Goal: Complete application form

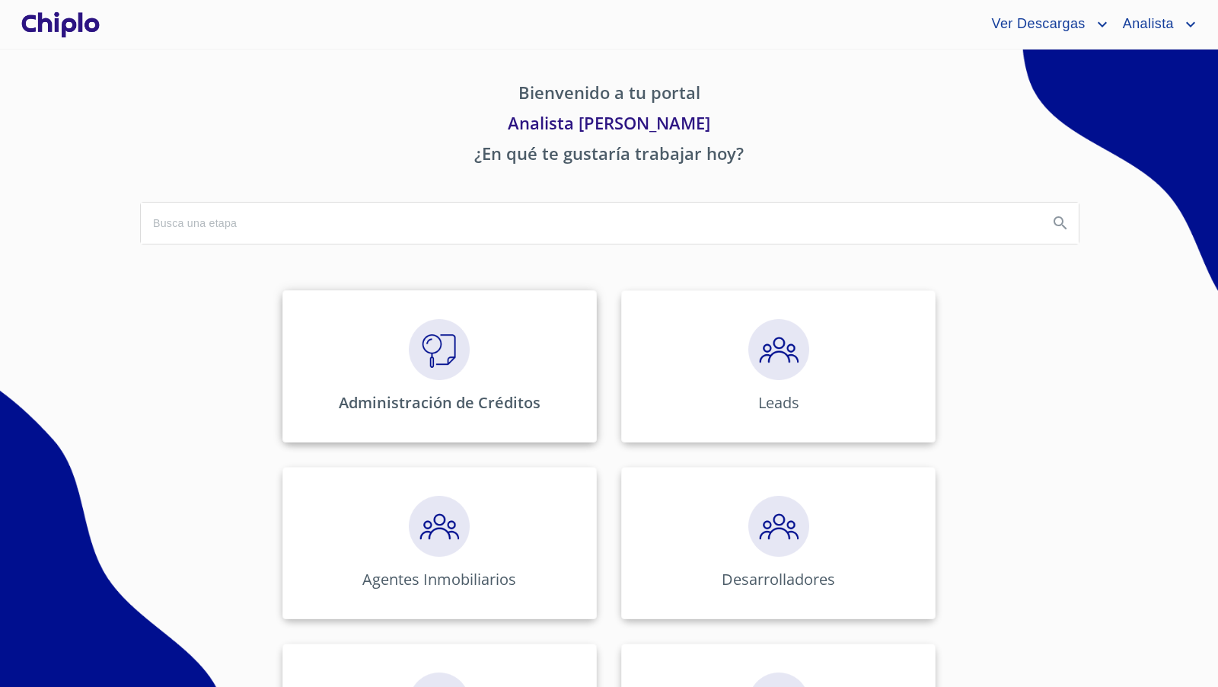
click at [432, 337] on img at bounding box center [439, 349] width 61 height 61
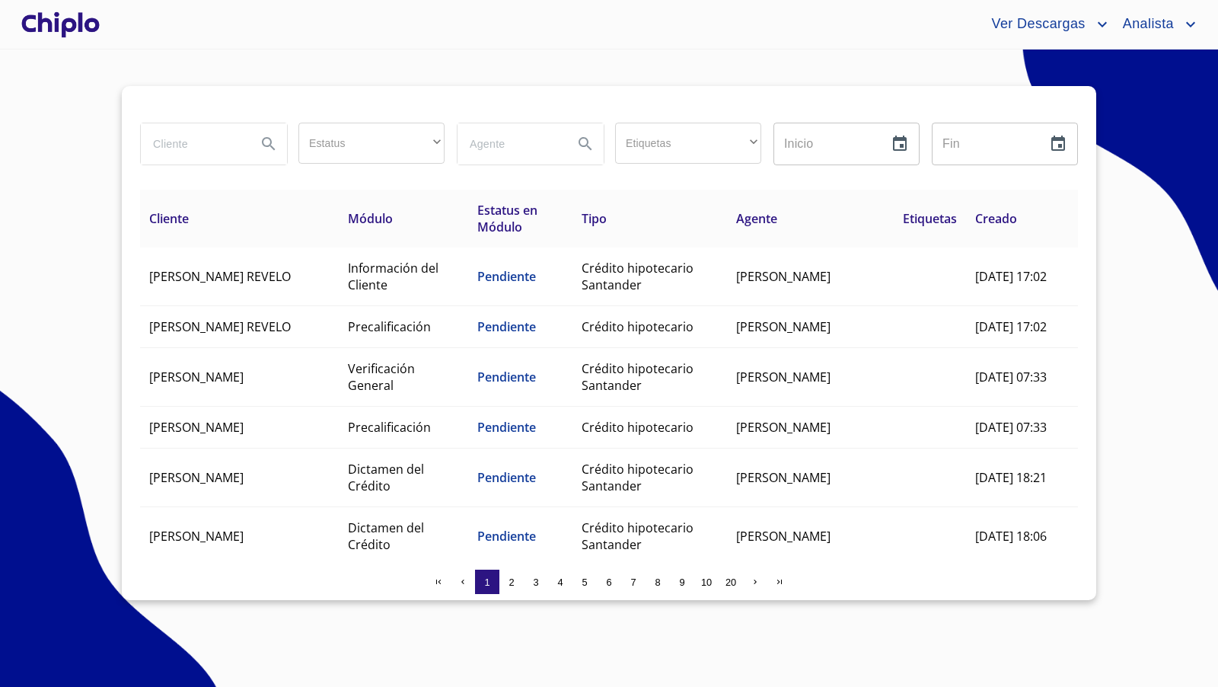
click at [185, 143] on input "search" at bounding box center [193, 143] width 104 height 41
type input "[PERSON_NAME]"
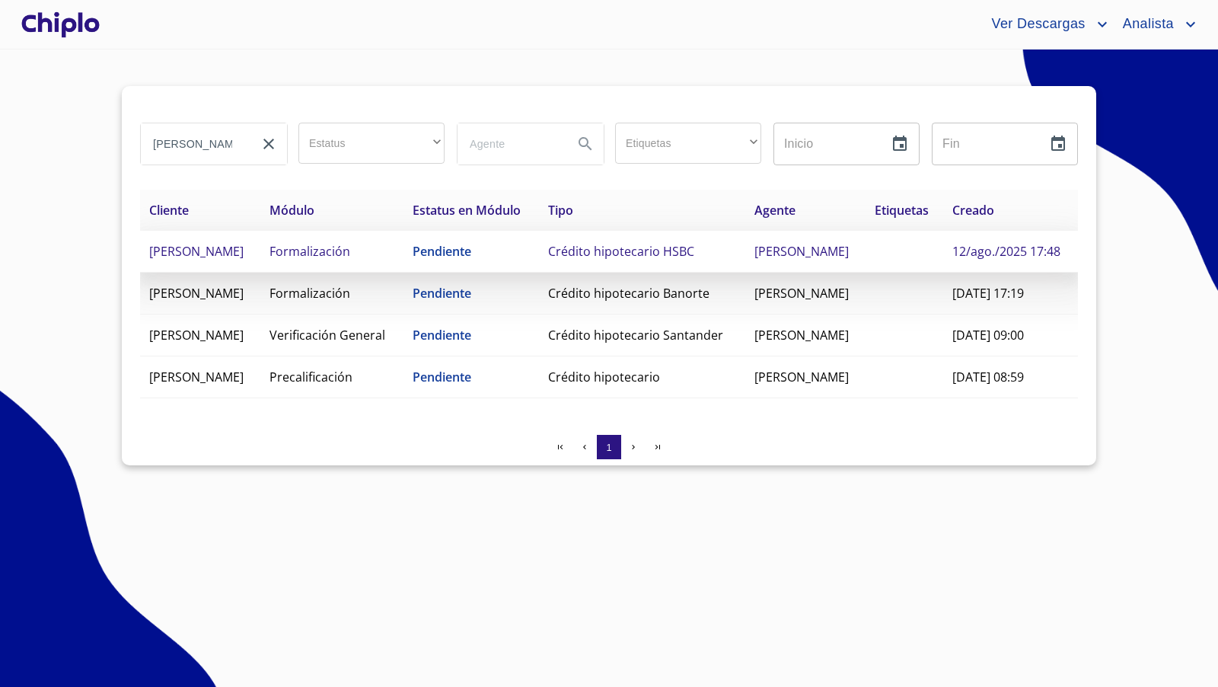
click at [665, 260] on span "Crédito hipotecario HSBC" at bounding box center [621, 251] width 146 height 17
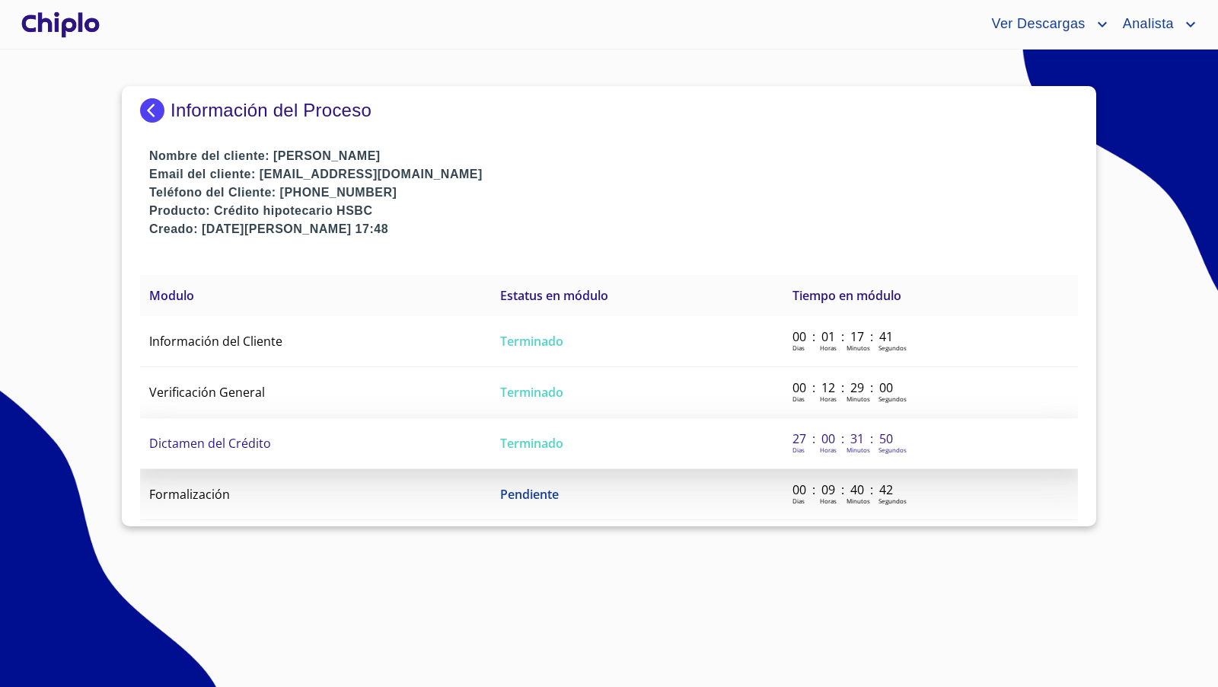
click at [300, 446] on td "Dictamen del Crédito" at bounding box center [315, 443] width 351 height 51
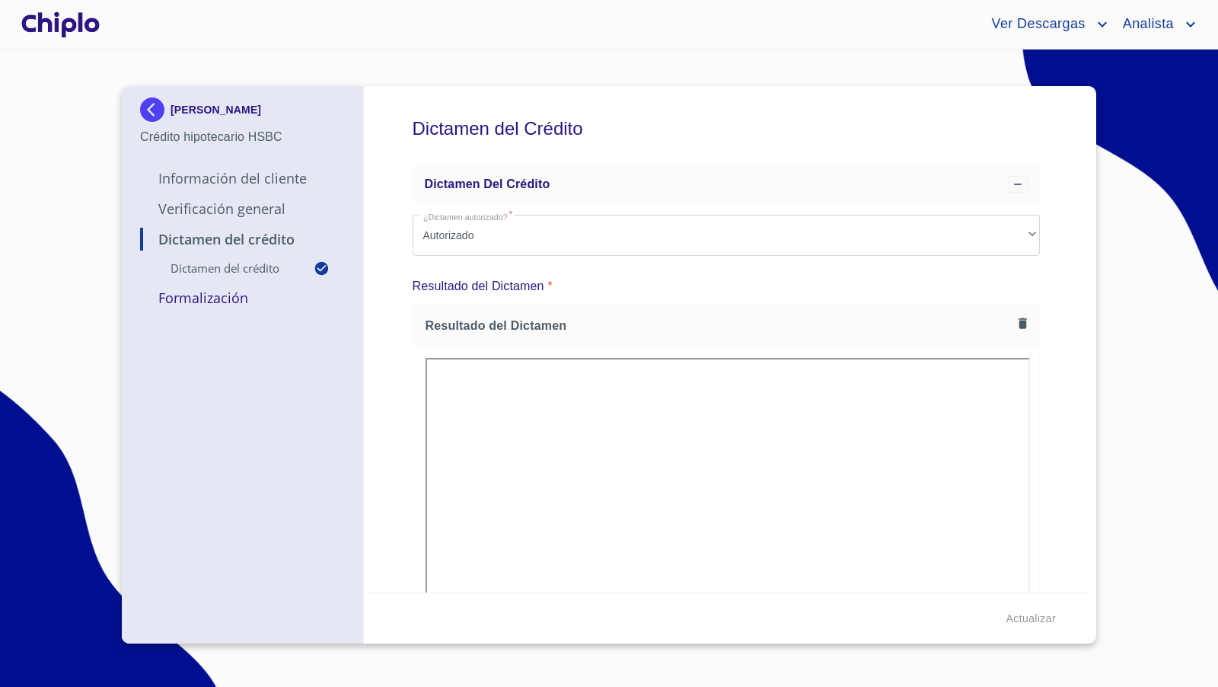
click at [235, 210] on p "Verificación General" at bounding box center [242, 208] width 205 height 18
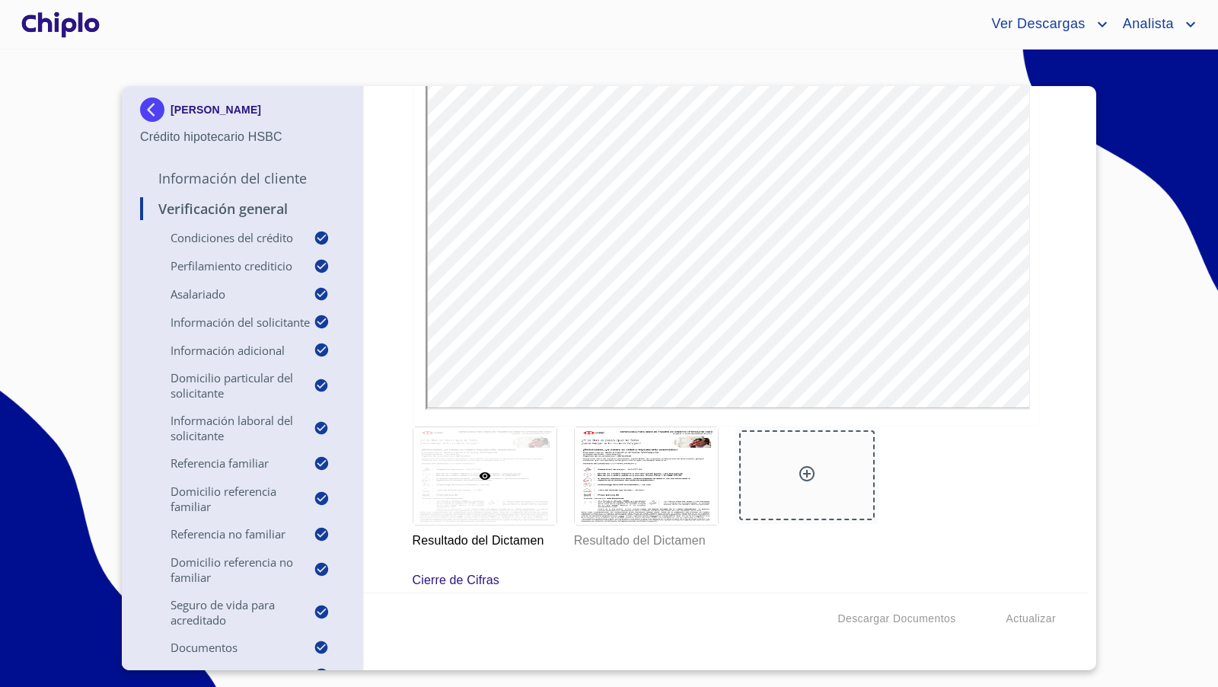
scroll to position [15347, 0]
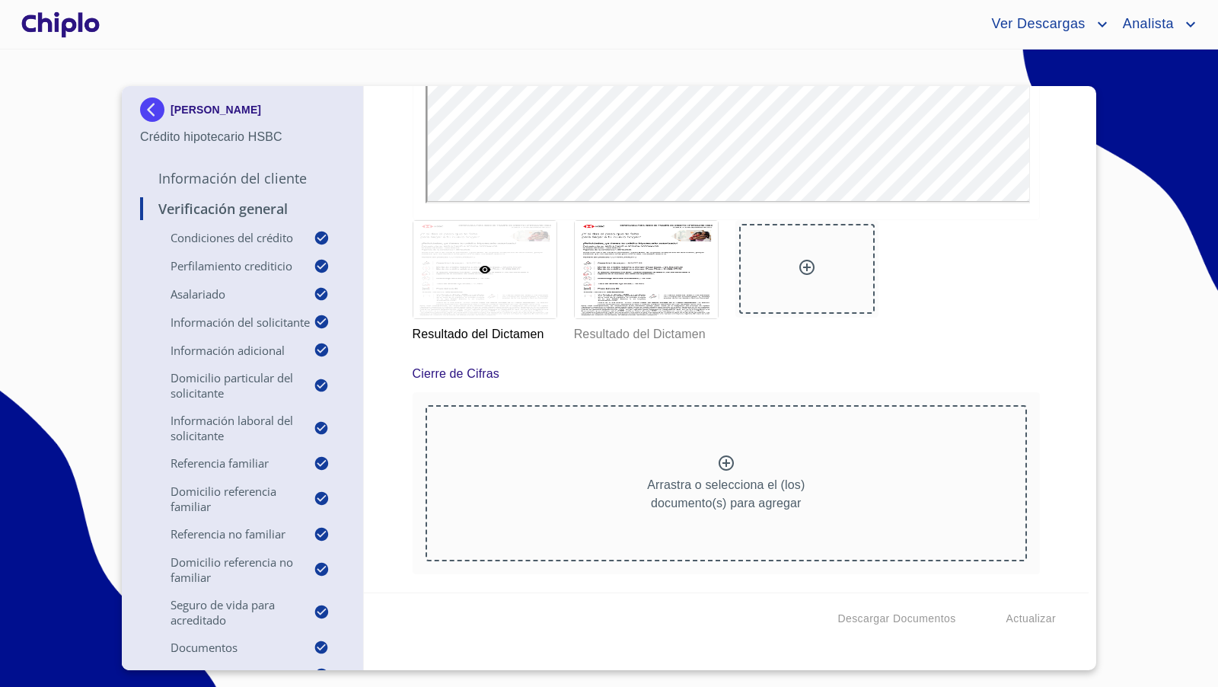
click at [204, 177] on p "Información del Cliente" at bounding box center [242, 178] width 205 height 18
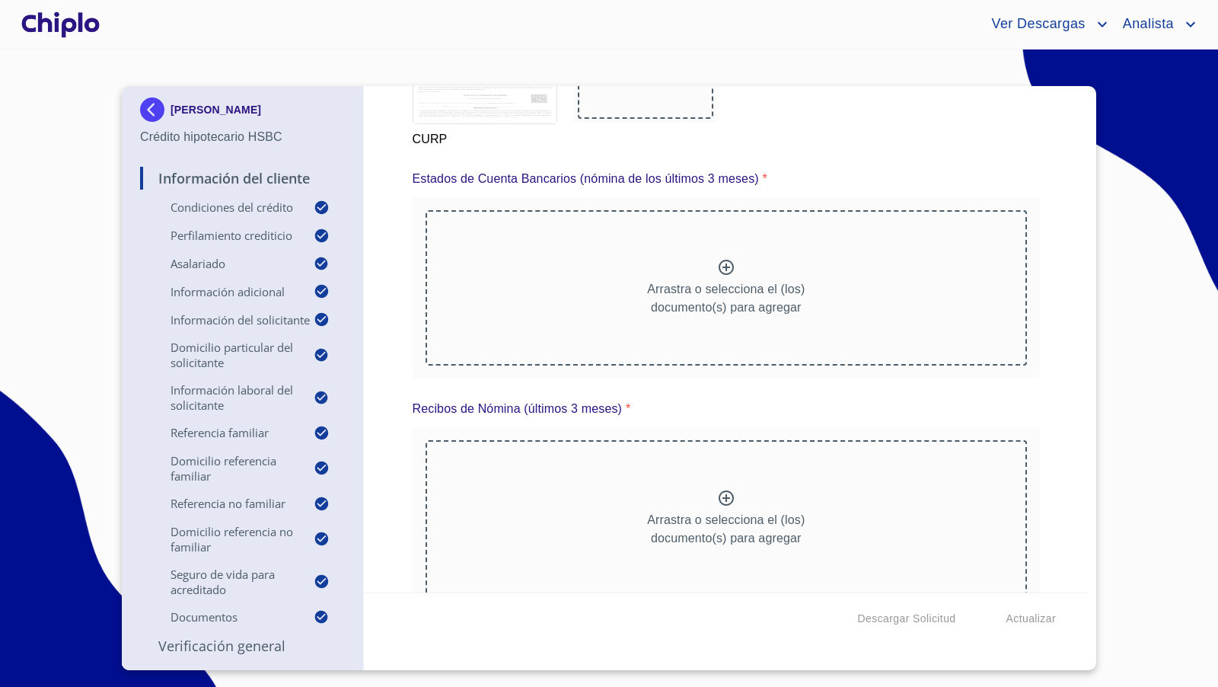
scroll to position [10958, 0]
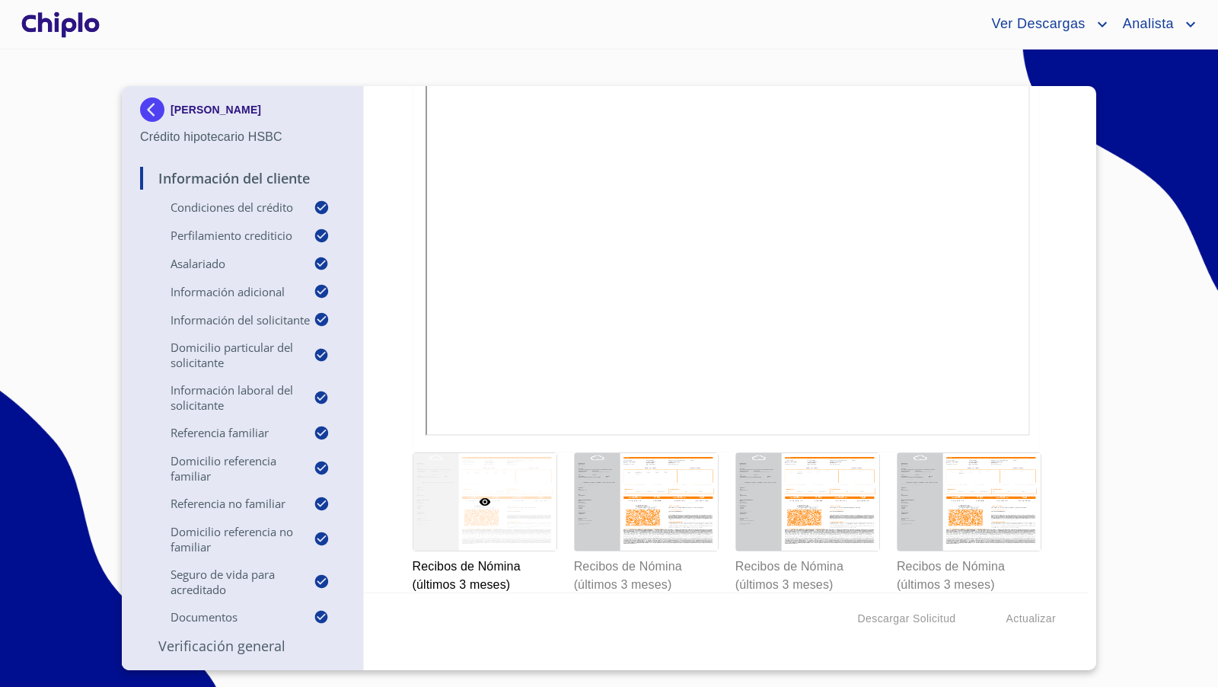
click at [409, 330] on div "Información del Cliente Condiciones del Crédito Selecciona tu producto   * Adqu…" at bounding box center [726, 339] width 725 height 506
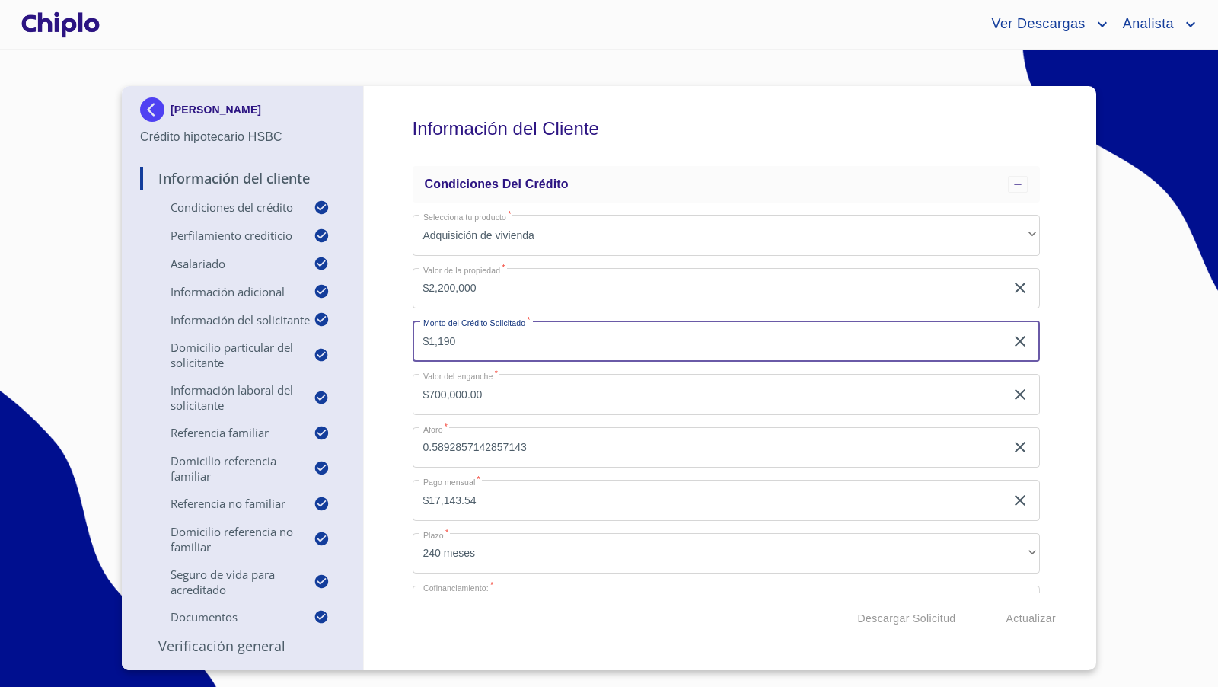
scroll to position [0, 0]
type input "$1,190"
type input "$2,198,810.00"
type input "0.00"
type input "$1,190,842"
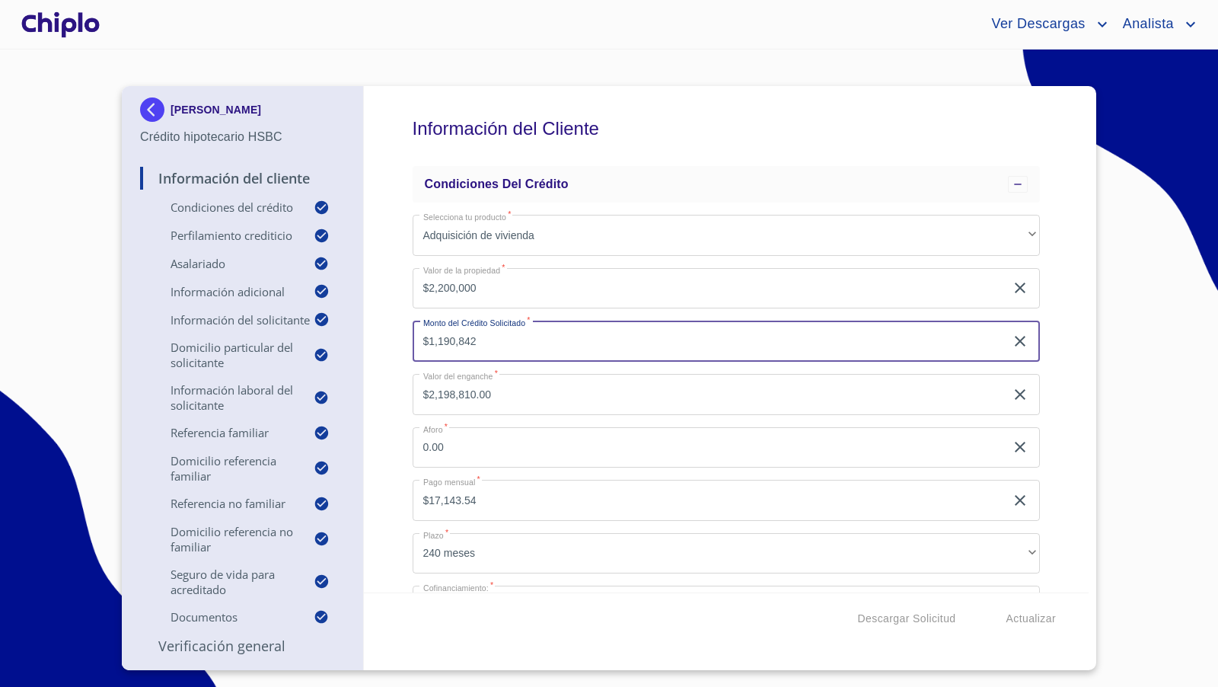
type input "$1,009,158.00"
type input "0.54"
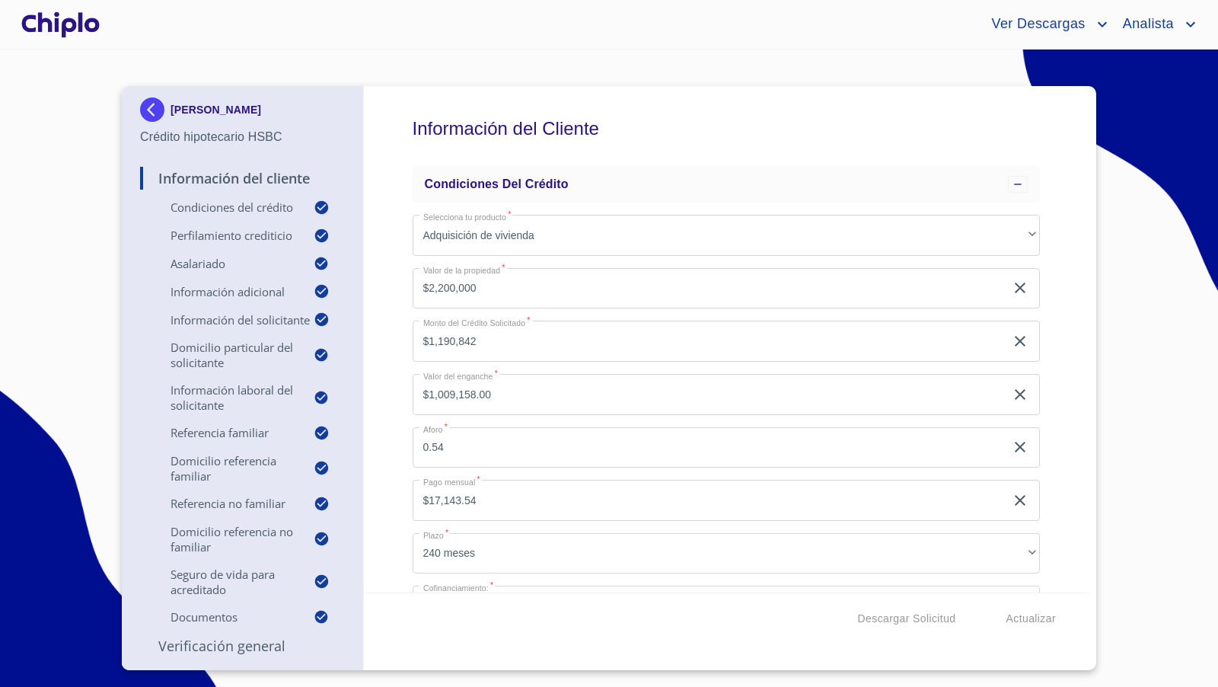
click at [387, 375] on div "Información del Cliente Condiciones del Crédito Selecciona tu producto   * Adqu…" at bounding box center [726, 339] width 725 height 506
click at [1038, 616] on span "Actualizar" at bounding box center [1030, 618] width 49 height 19
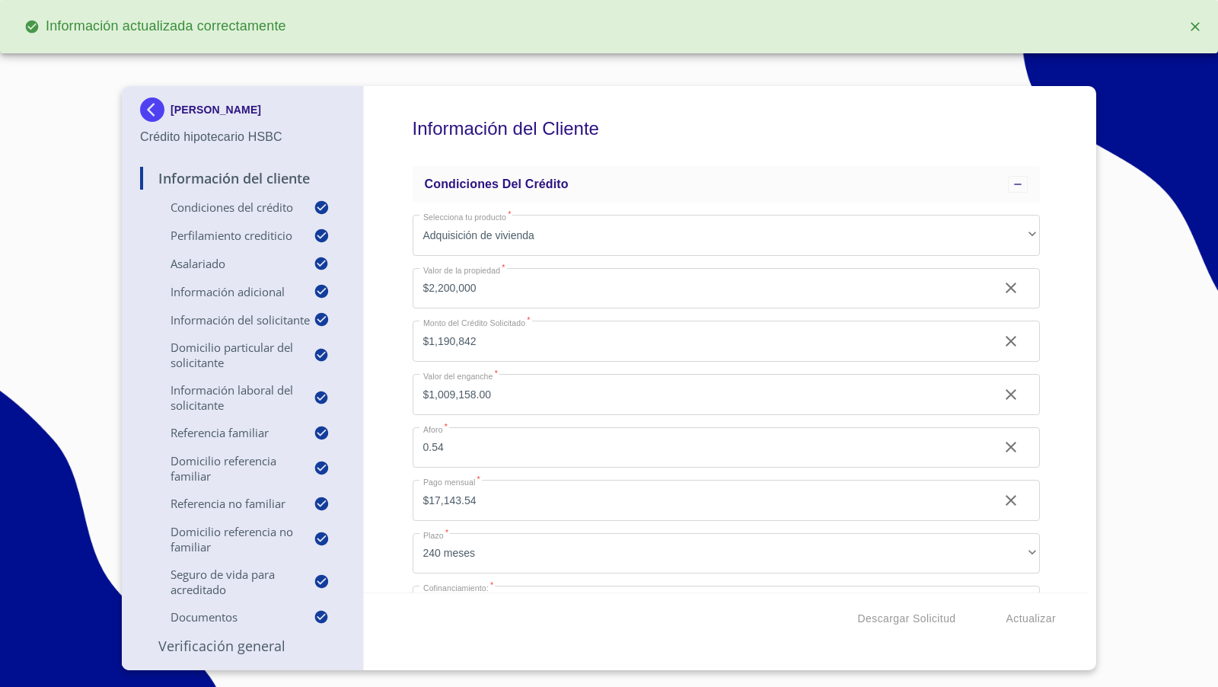
scroll to position [62, 0]
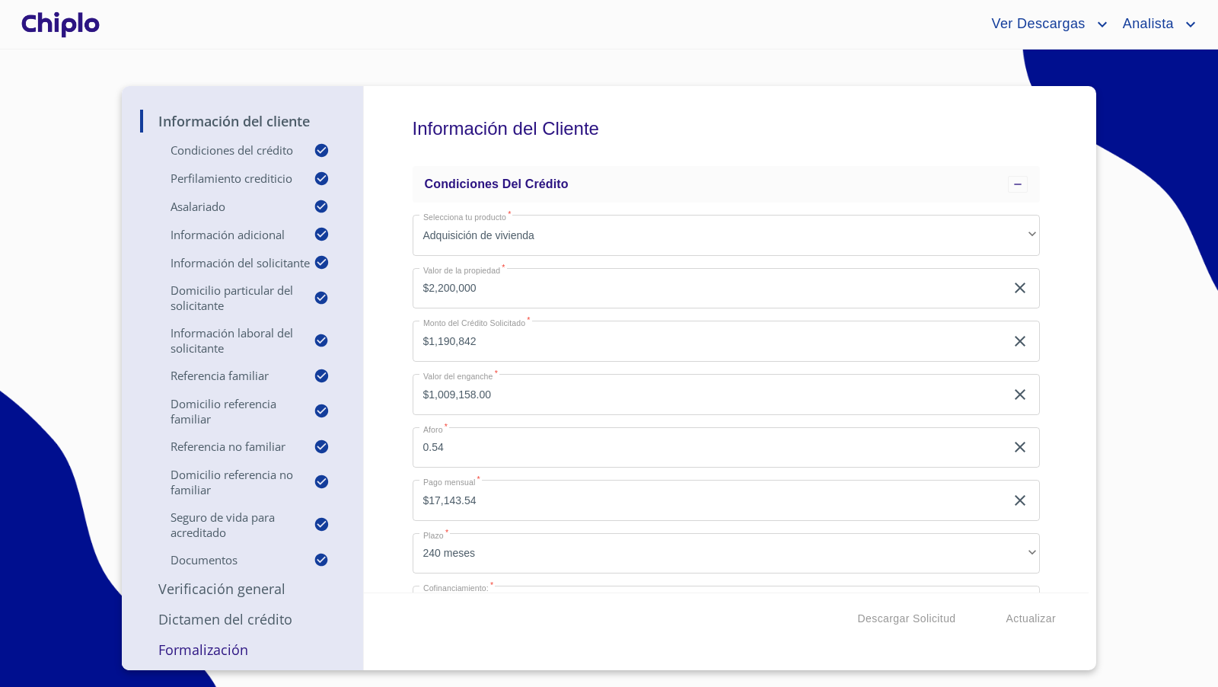
click at [245, 620] on p "Dictamen del Crédito" at bounding box center [242, 619] width 205 height 18
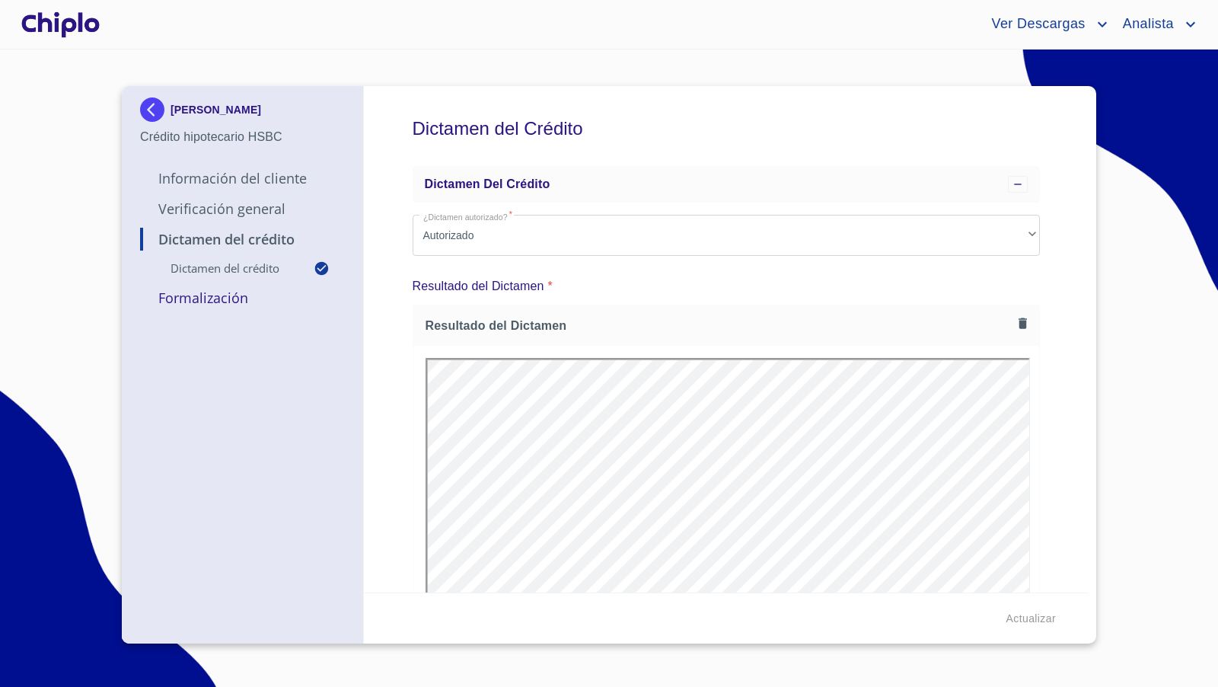
scroll to position [0, 0]
